Goal: Check status: Check status

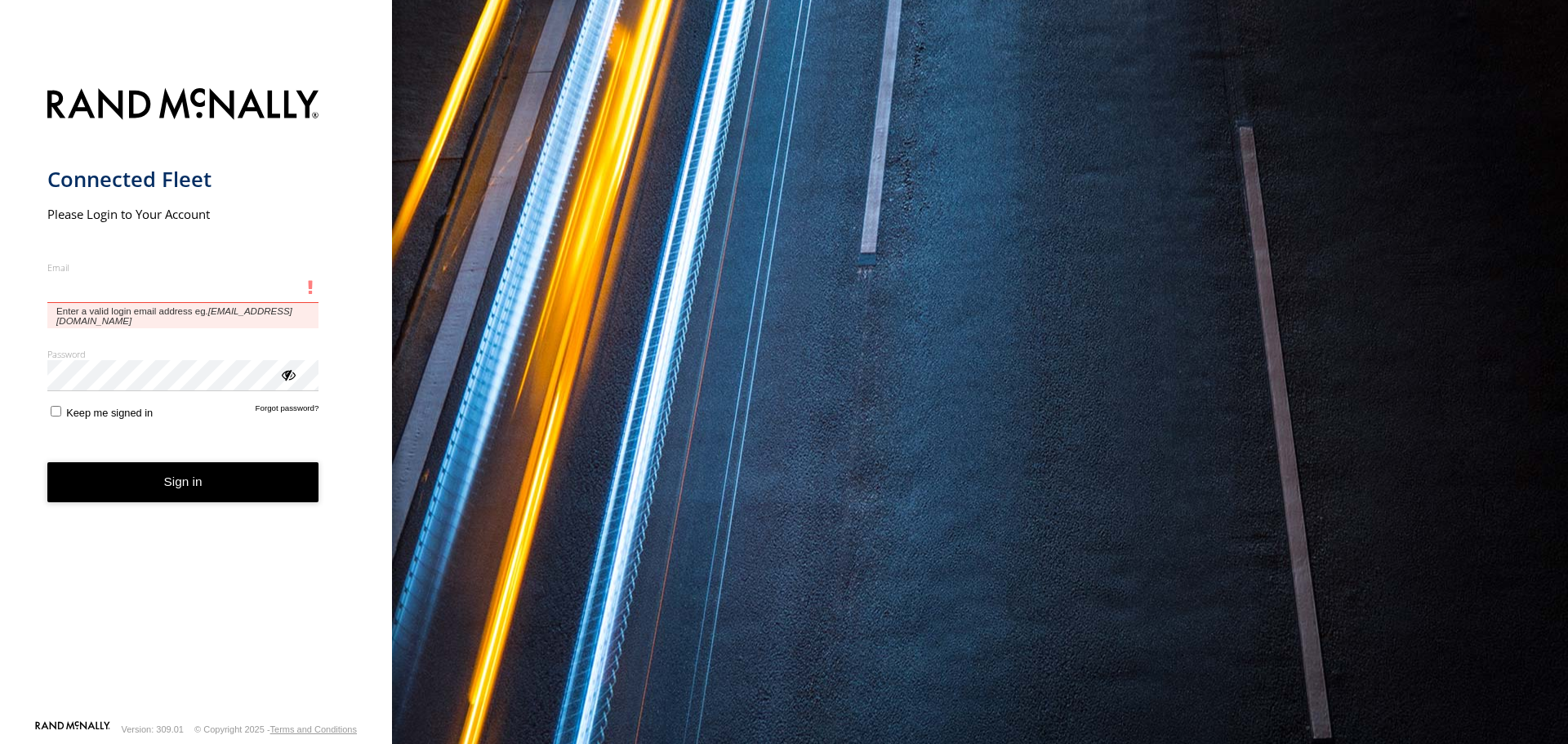
type input "**********"
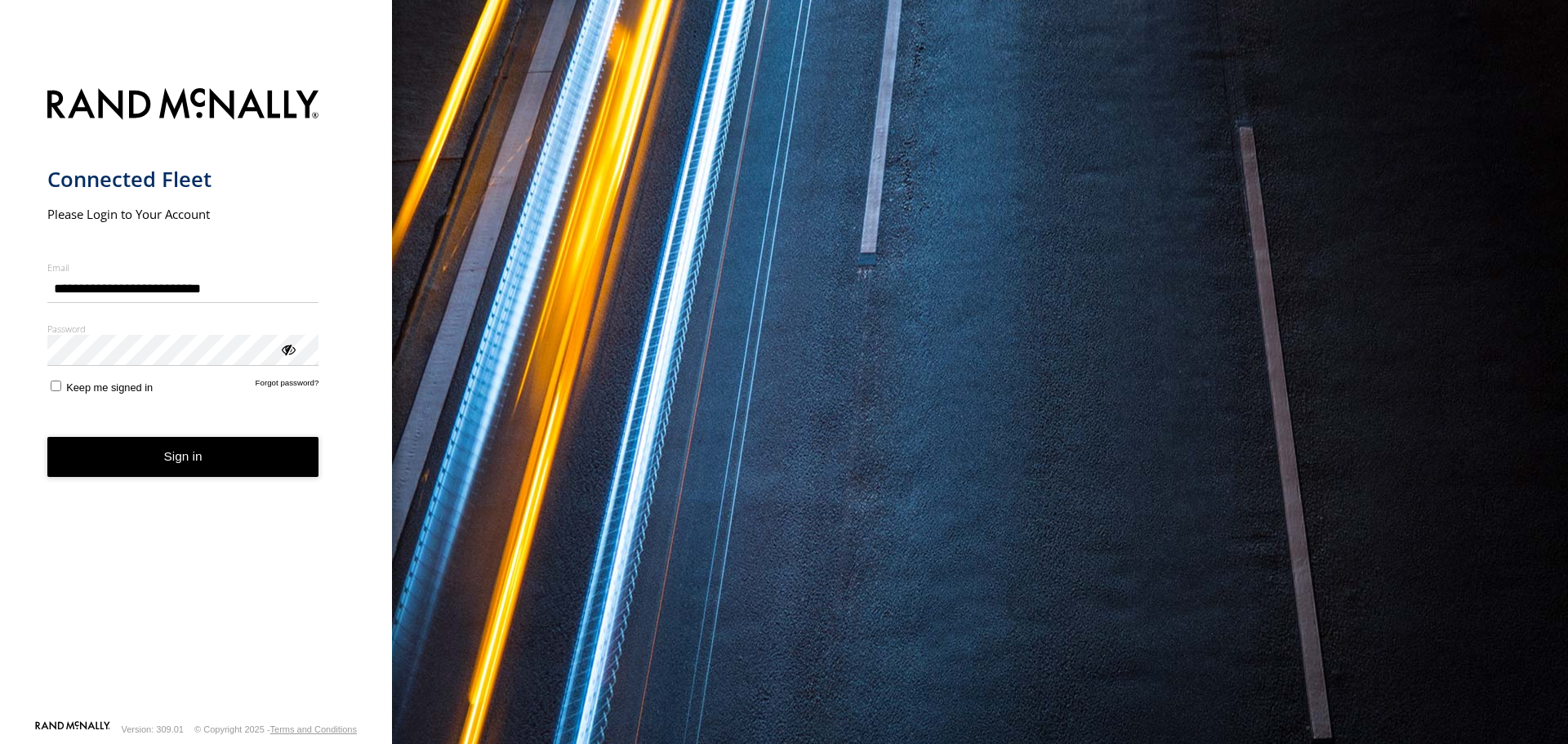
click at [148, 444] on form "**********" at bounding box center [196, 399] width 298 height 641
click at [236, 457] on button "Sign in" at bounding box center [184, 457] width 272 height 40
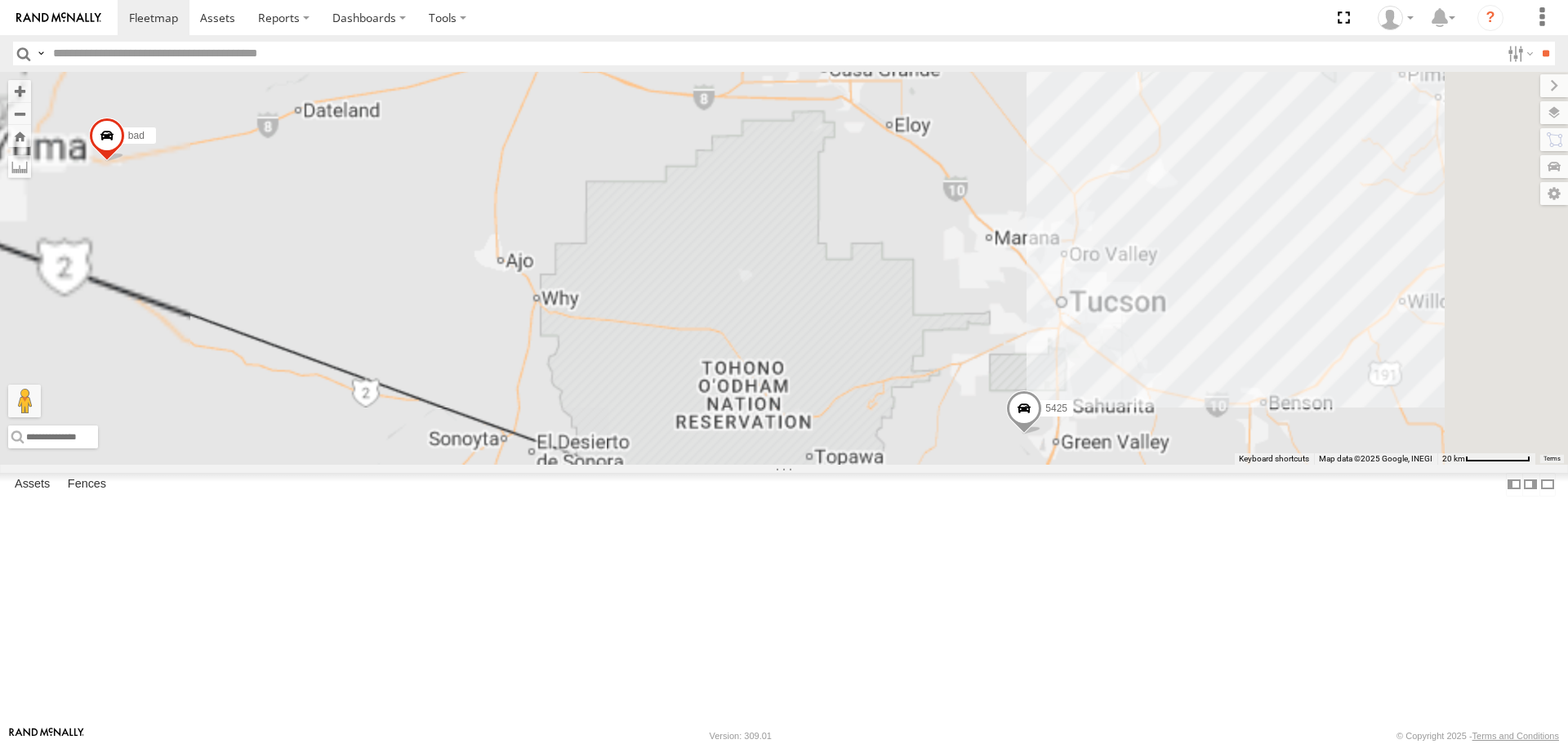
drag, startPoint x: 1311, startPoint y: 591, endPoint x: 1174, endPoint y: 546, distance: 144.2
click at [1186, 464] on div "5457 5432 bad 5425" at bounding box center [784, 268] width 1568 height 392
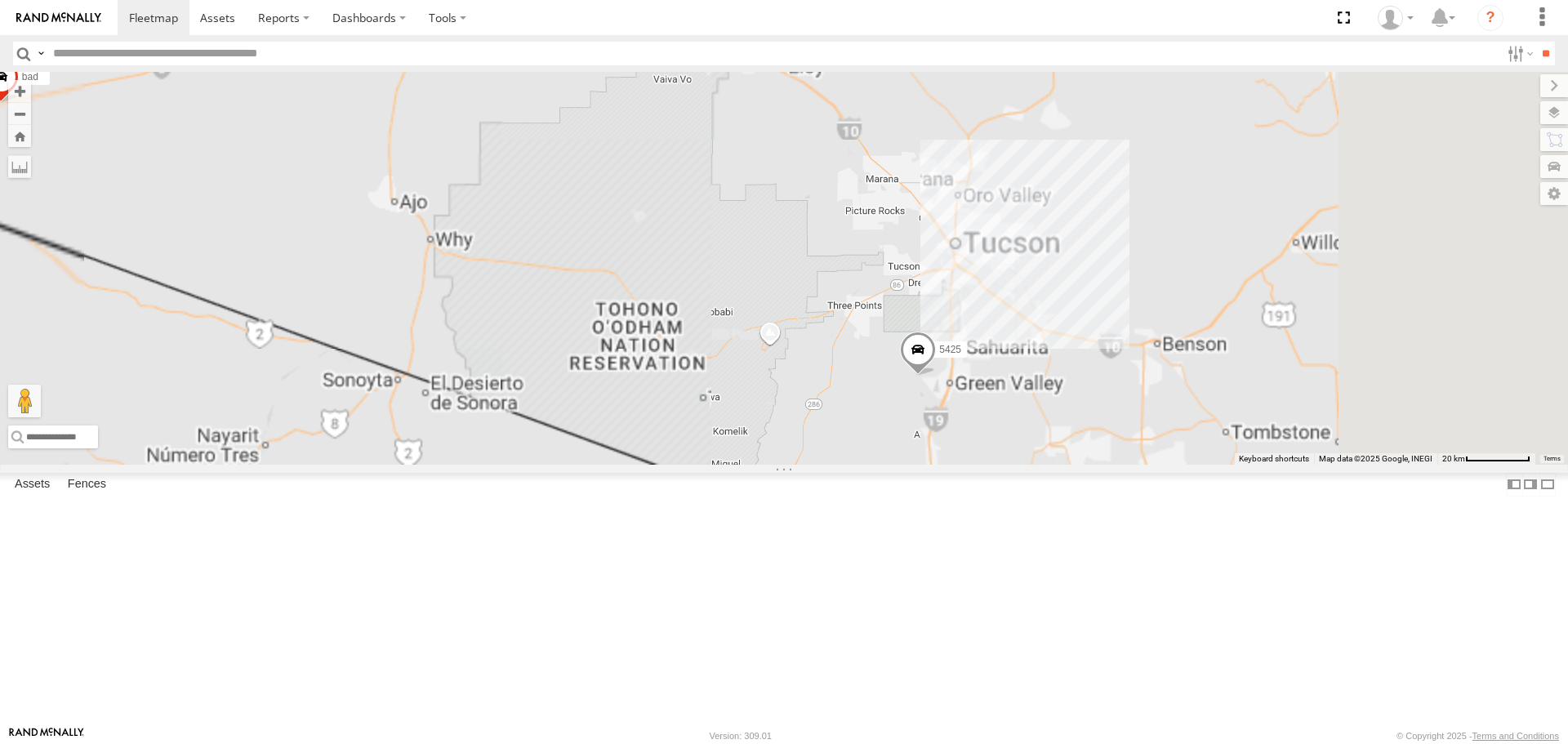
drag, startPoint x: 1173, startPoint y: 546, endPoint x: 1055, endPoint y: 492, distance: 129.8
click at [1055, 464] on div "5457 5432 bad 5425" at bounding box center [784, 268] width 1568 height 392
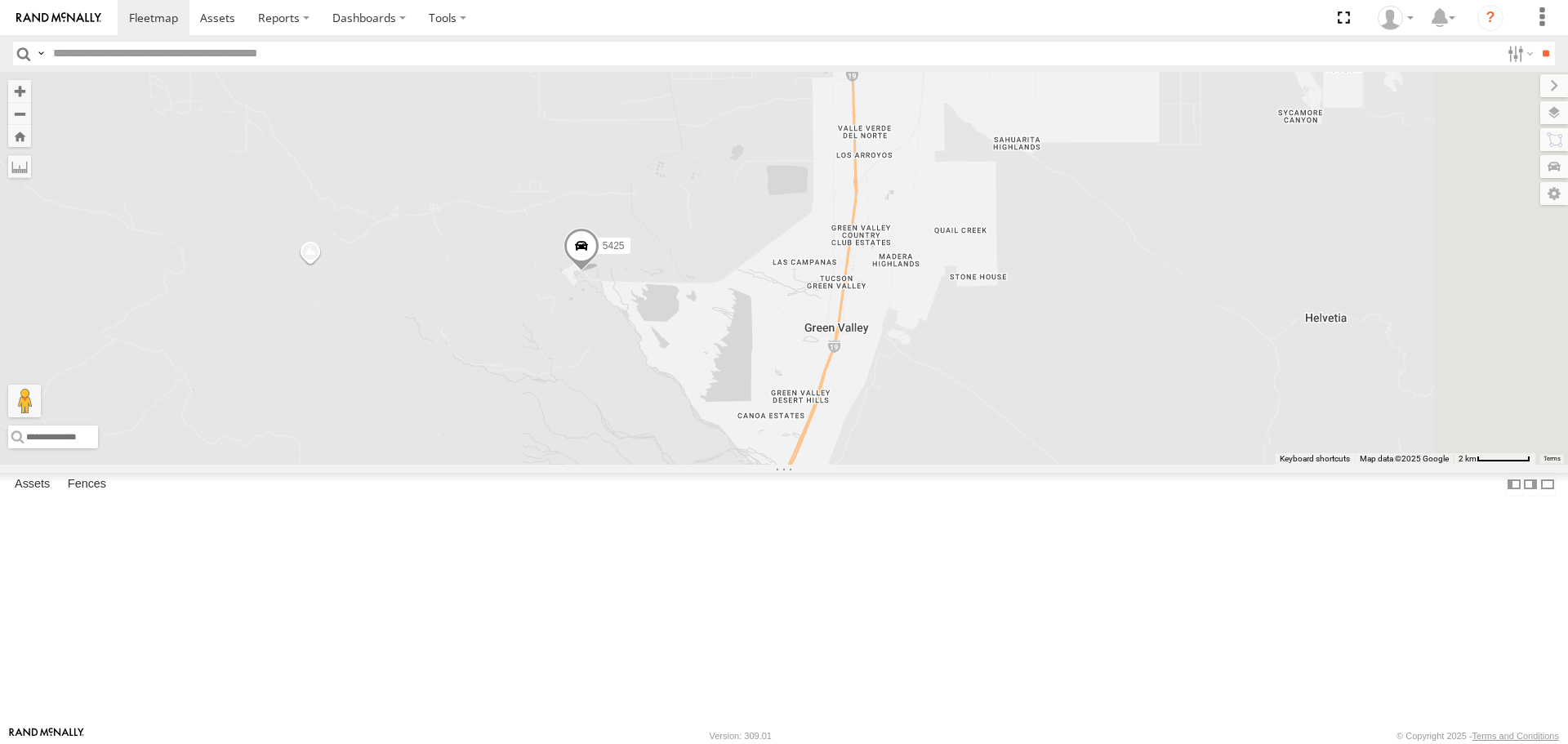
drag, startPoint x: 1331, startPoint y: 537, endPoint x: 1033, endPoint y: 490, distance: 301.7
click at [1033, 464] on div "5457 5432 bad 5425" at bounding box center [784, 268] width 1568 height 392
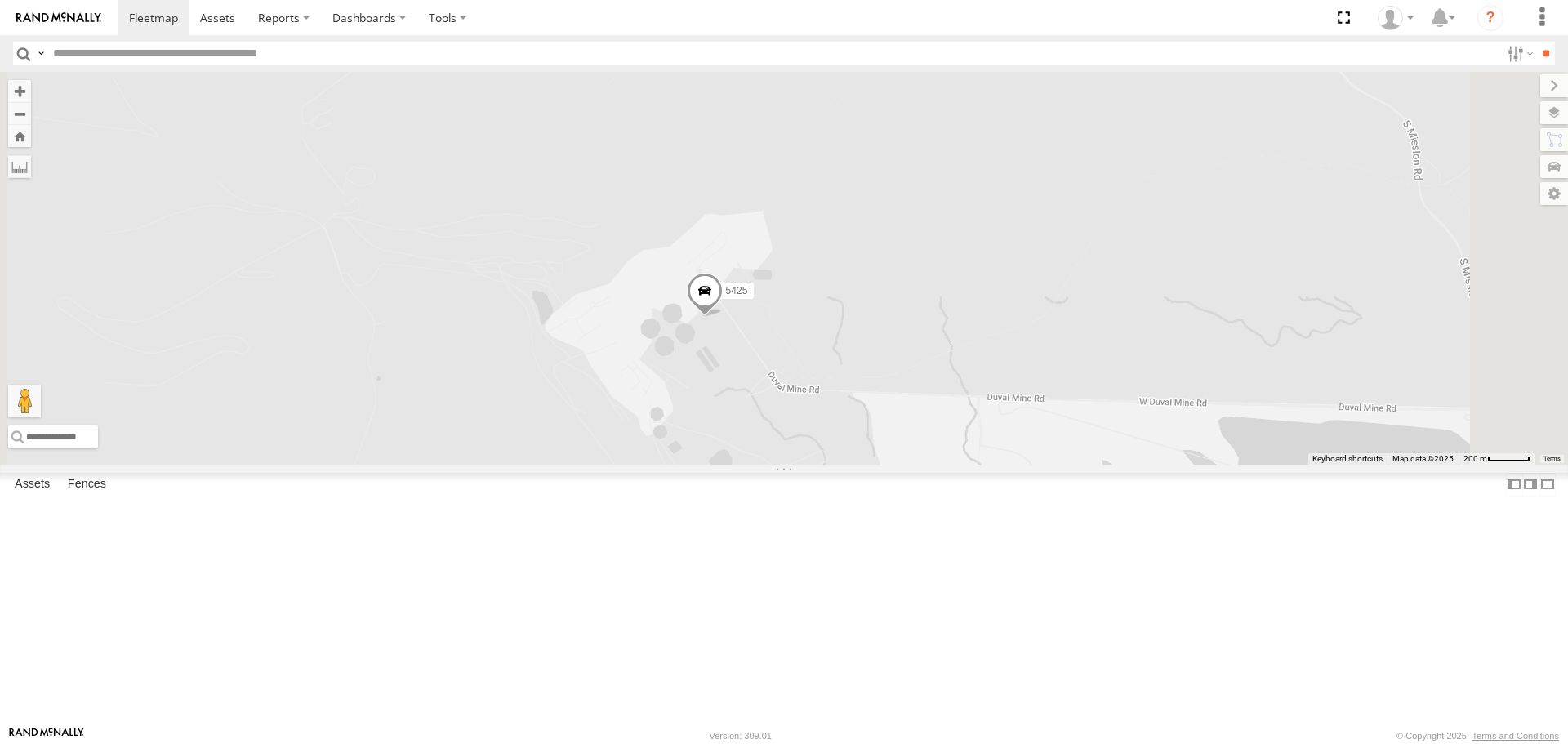
drag, startPoint x: 744, startPoint y: 392, endPoint x: 793, endPoint y: 501, distance: 119.5
click at [793, 464] on div "5457 5432 bad 5425" at bounding box center [784, 268] width 1568 height 392
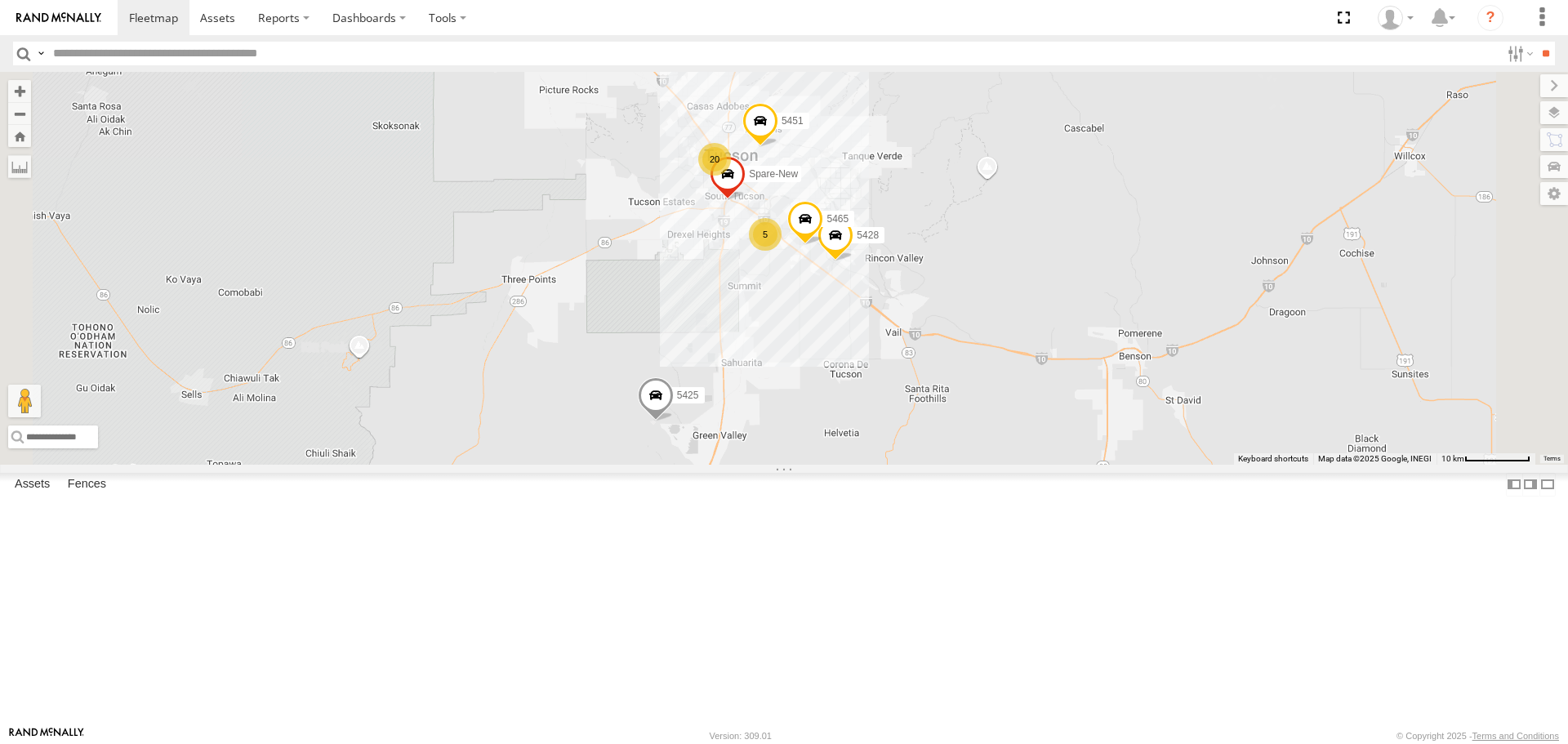
drag, startPoint x: 708, startPoint y: 311, endPoint x: 764, endPoint y: 392, distance: 98.5
click at [764, 392] on div "5457 5432 bad 5425 5428 5465 5451 Spare-New 20 5" at bounding box center [784, 268] width 1568 height 392
